Goal: Information Seeking & Learning: Learn about a topic

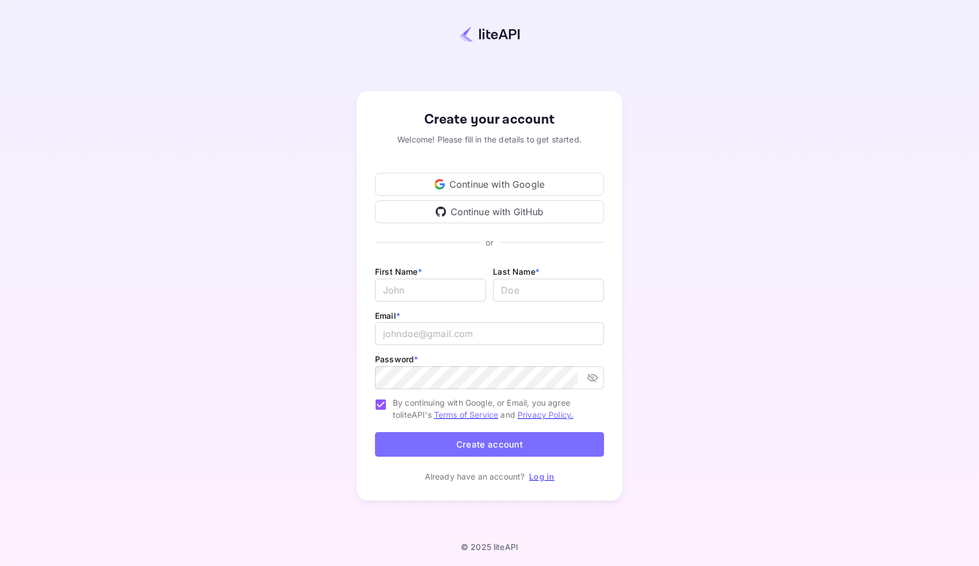
click at [564, 180] on div "Continue with Google" at bounding box center [489, 184] width 229 height 23
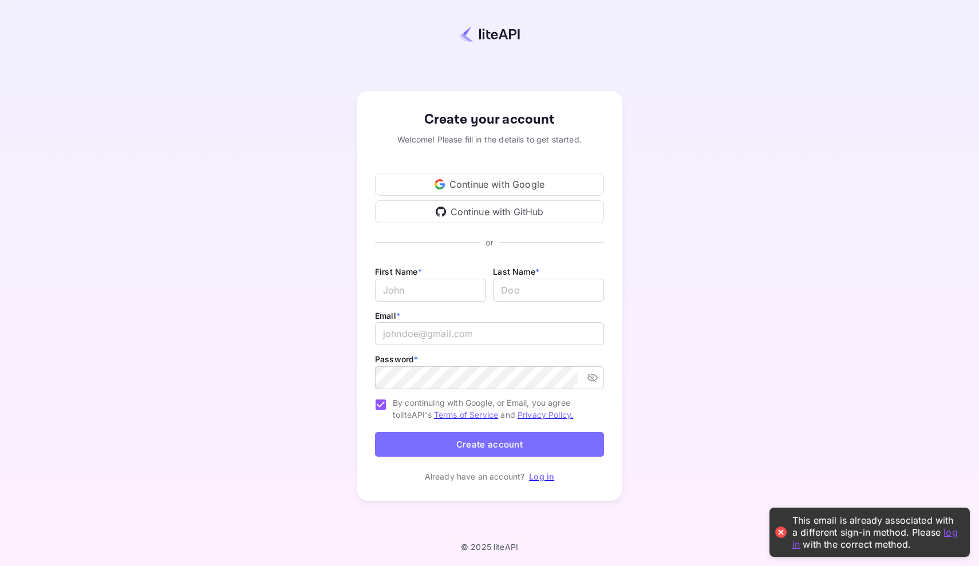
click at [548, 480] on link "Log in" at bounding box center [541, 477] width 25 height 10
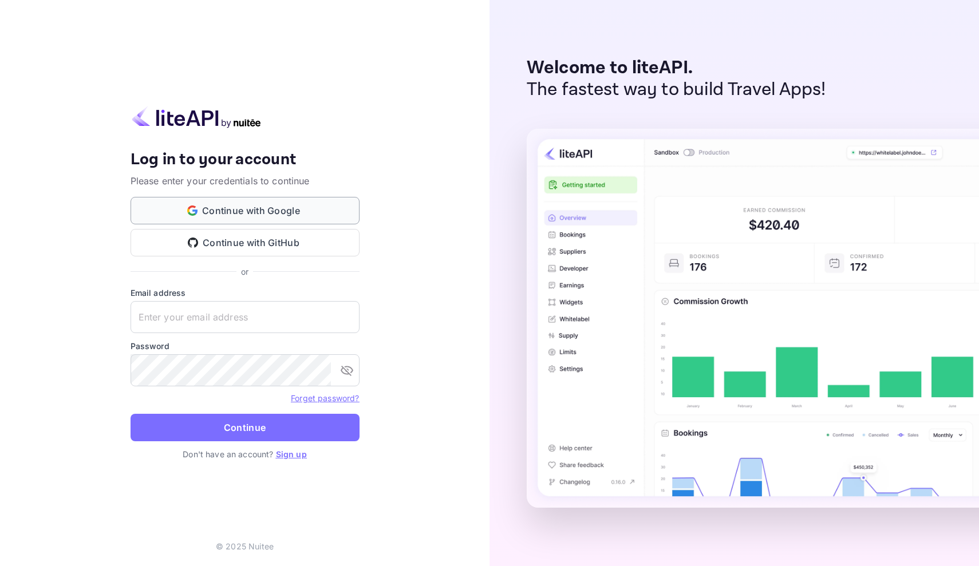
click at [314, 213] on button "Continue with Google" at bounding box center [245, 210] width 229 height 27
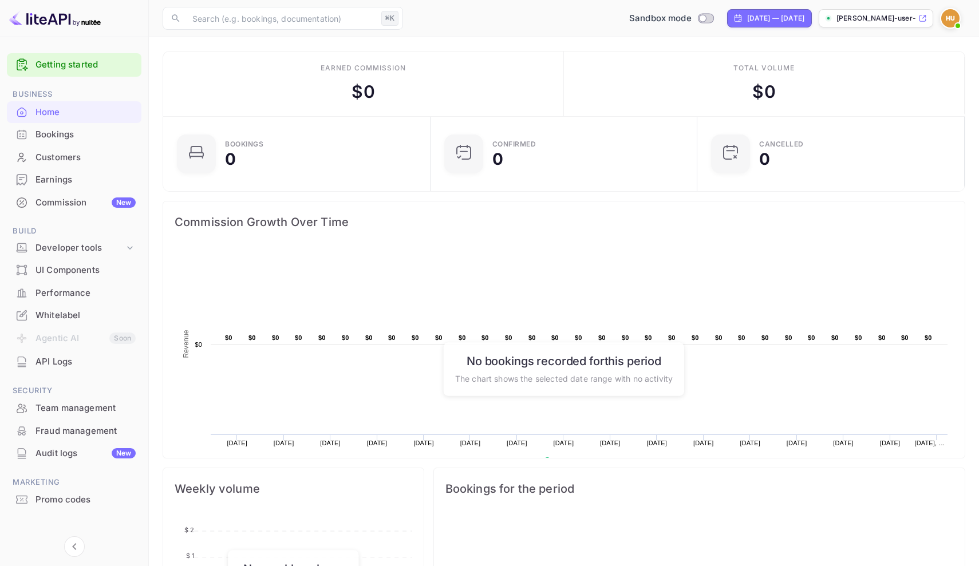
scroll to position [1, 1]
click at [117, 234] on span "Build" at bounding box center [74, 231] width 135 height 13
click at [129, 245] on icon at bounding box center [129, 247] width 11 height 11
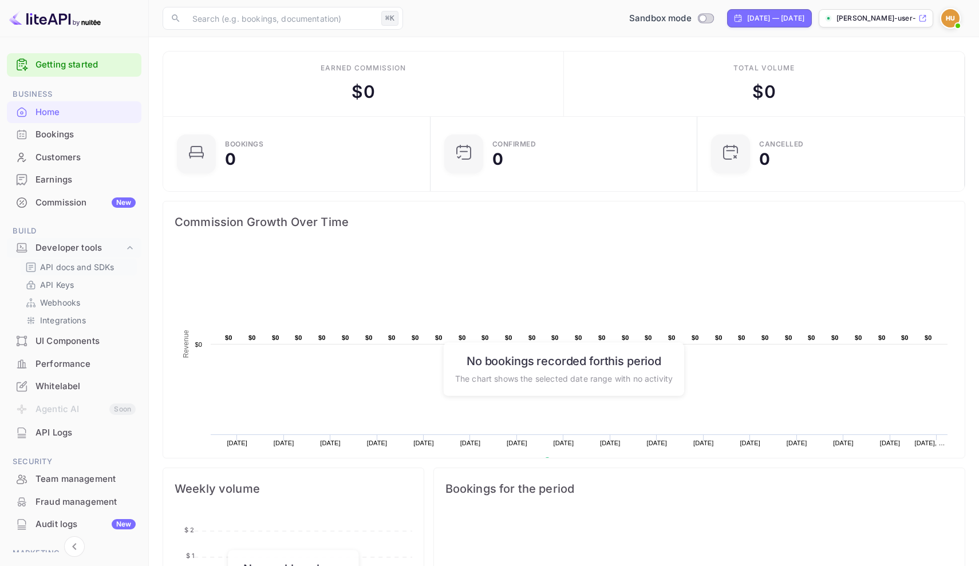
click at [97, 267] on p "API docs and SDKs" at bounding box center [77, 267] width 74 height 12
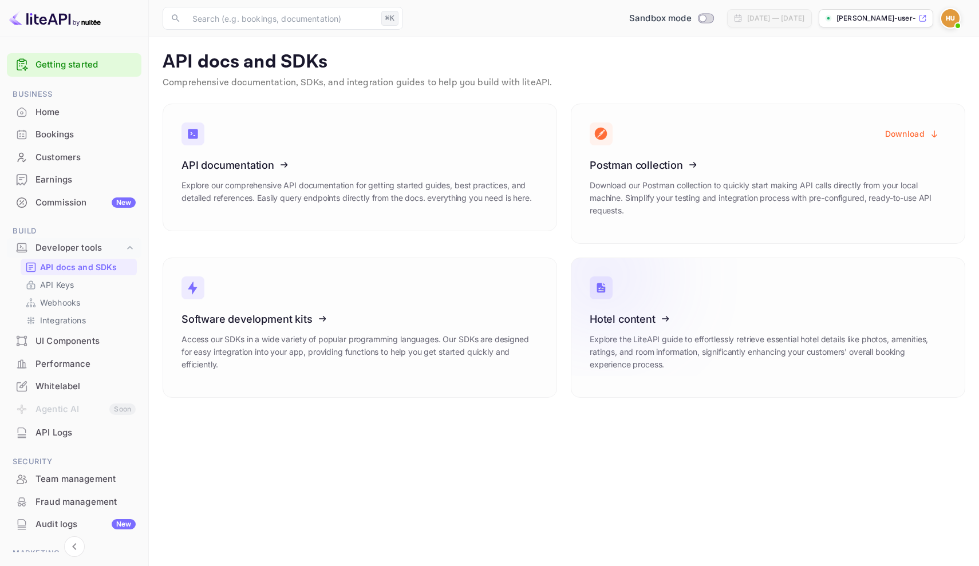
click at [670, 307] on icon at bounding box center [660, 317] width 178 height 118
click at [445, 199] on p "Explore our comprehensive API documentation for getting started guides, best pr…" at bounding box center [360, 191] width 357 height 25
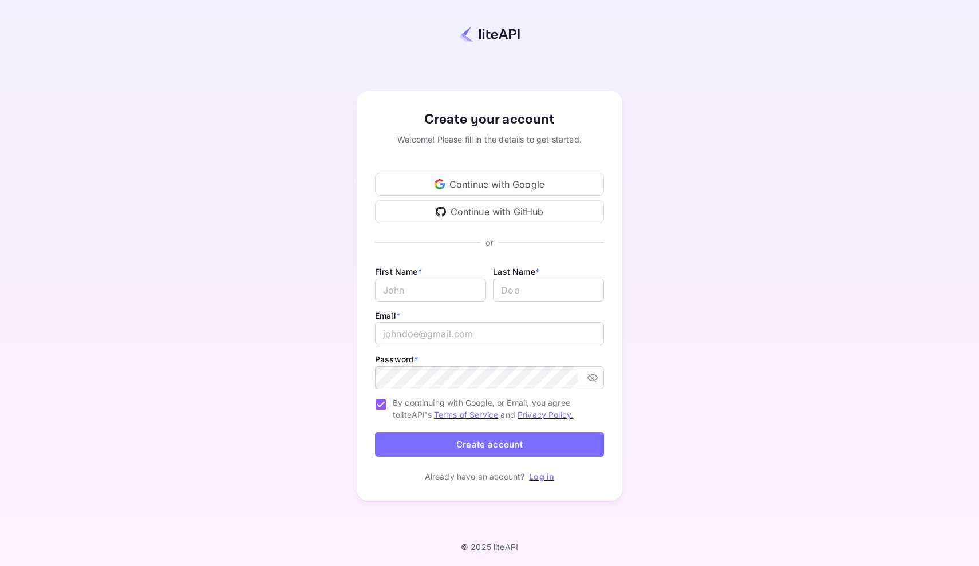
click at [405, 186] on div "Continue with Google" at bounding box center [489, 184] width 229 height 23
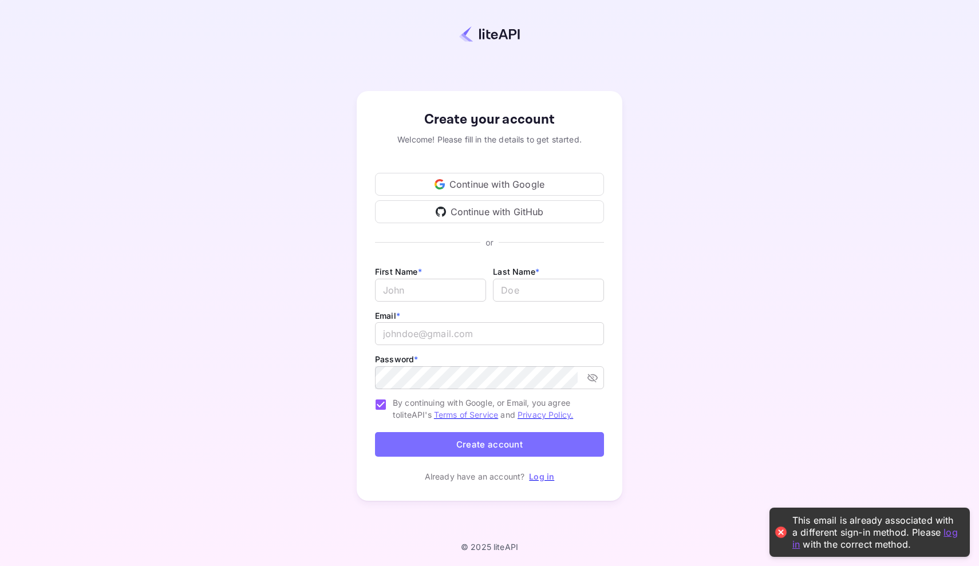
click at [539, 476] on link "Log in" at bounding box center [541, 477] width 25 height 10
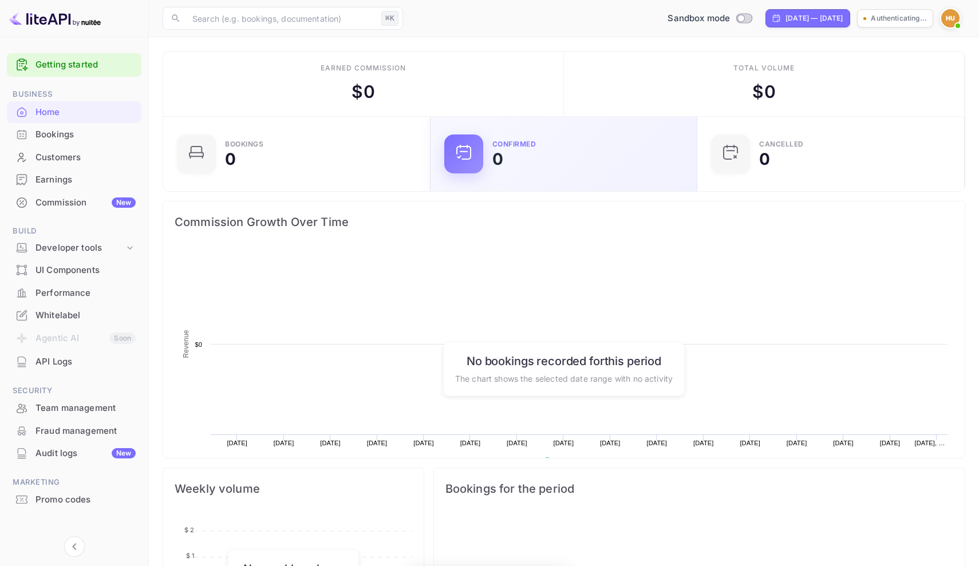
scroll to position [1, 1]
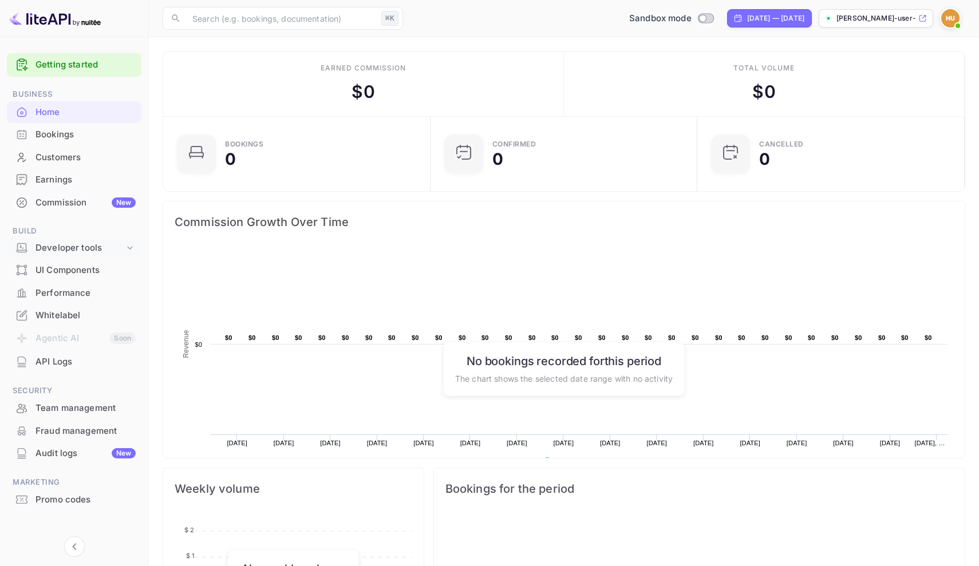
click at [132, 246] on icon at bounding box center [129, 247] width 11 height 11
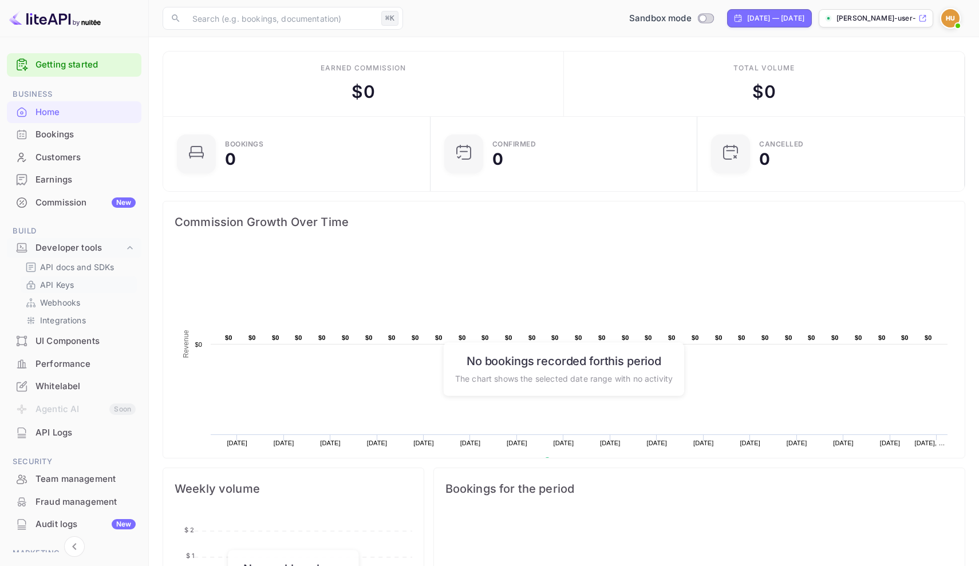
click at [75, 284] on link "API Keys" at bounding box center [78, 285] width 107 height 12
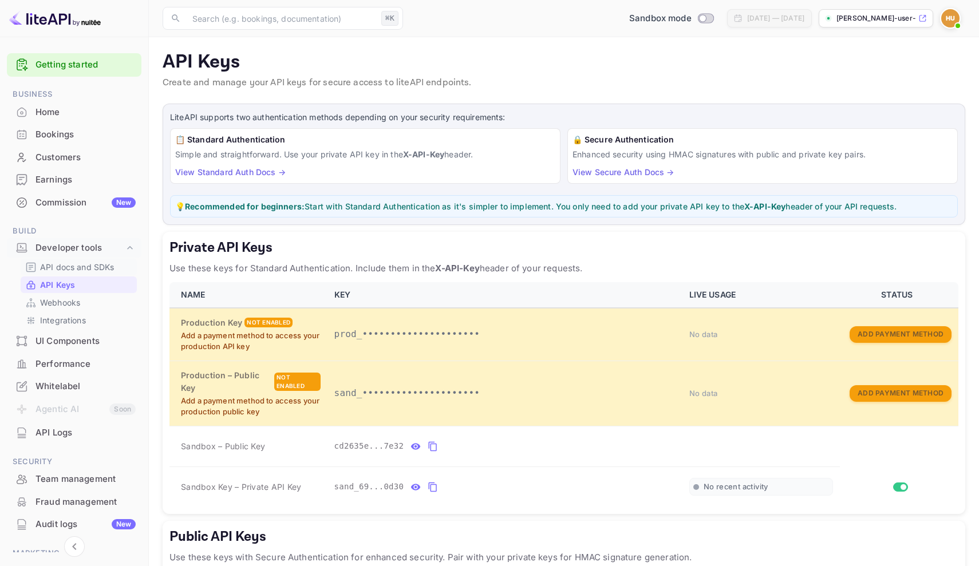
click at [86, 263] on p "API docs and SDKs" at bounding box center [77, 267] width 74 height 12
